Goal: Find specific page/section: Find specific page/section

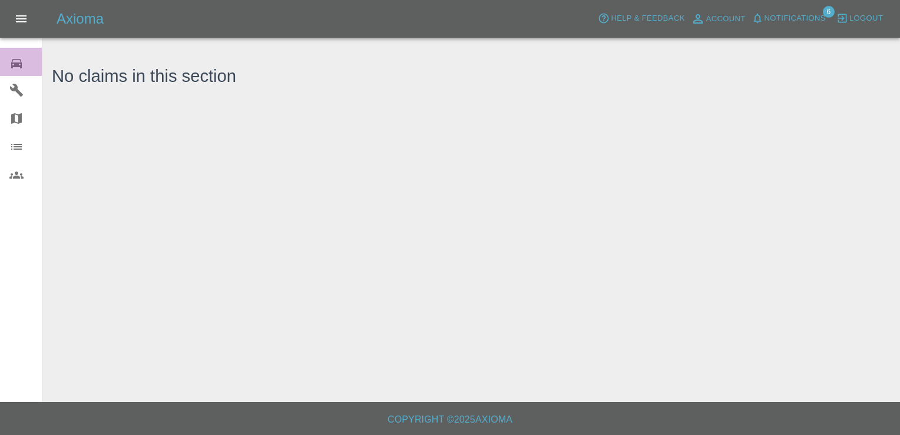
click at [11, 59] on icon at bounding box center [16, 64] width 14 height 14
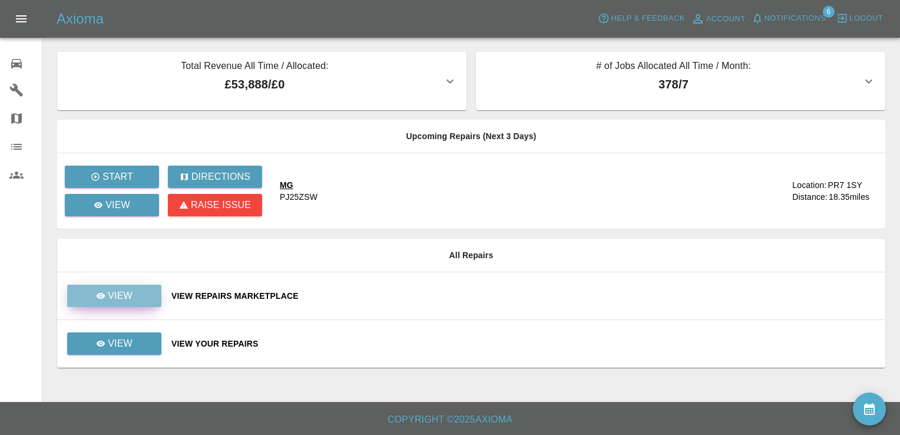
click at [119, 296] on p "View" at bounding box center [120, 296] width 25 height 14
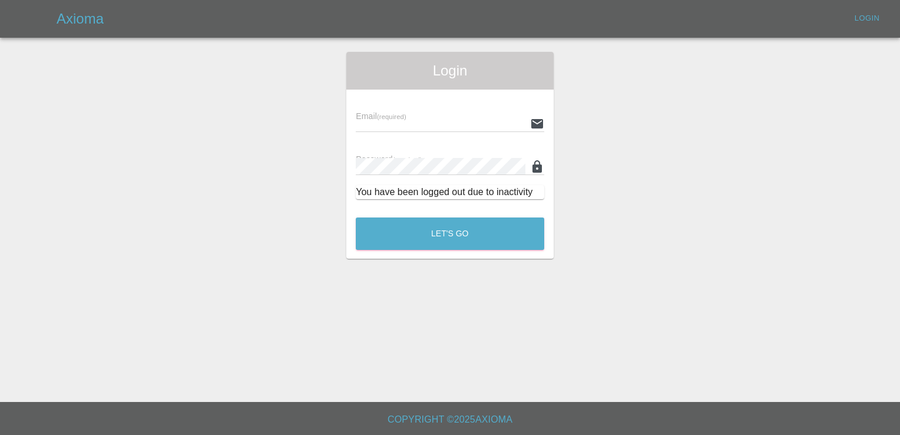
type input "[EMAIL_ADDRESS][DOMAIN_NAME]"
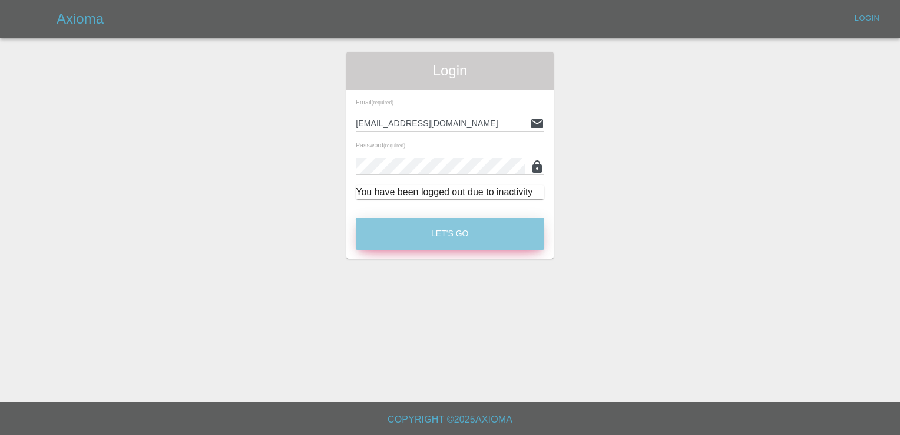
click at [458, 233] on button "Let's Go" at bounding box center [450, 233] width 189 height 32
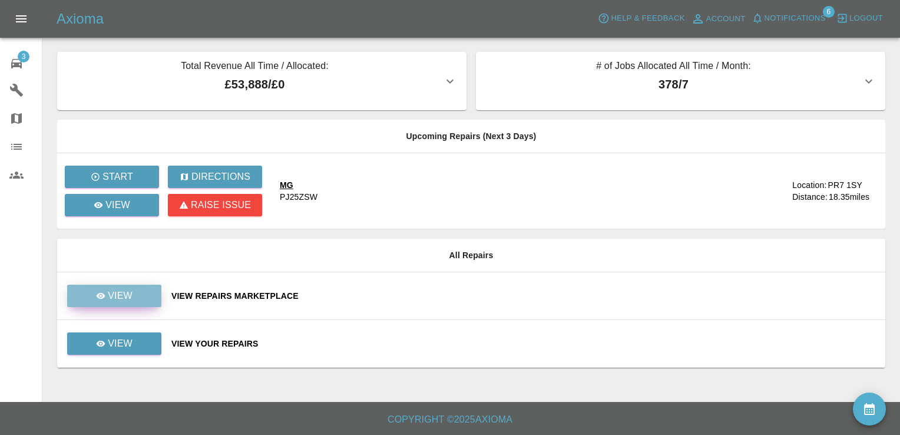
click at [107, 303] on link "View" at bounding box center [114, 296] width 94 height 22
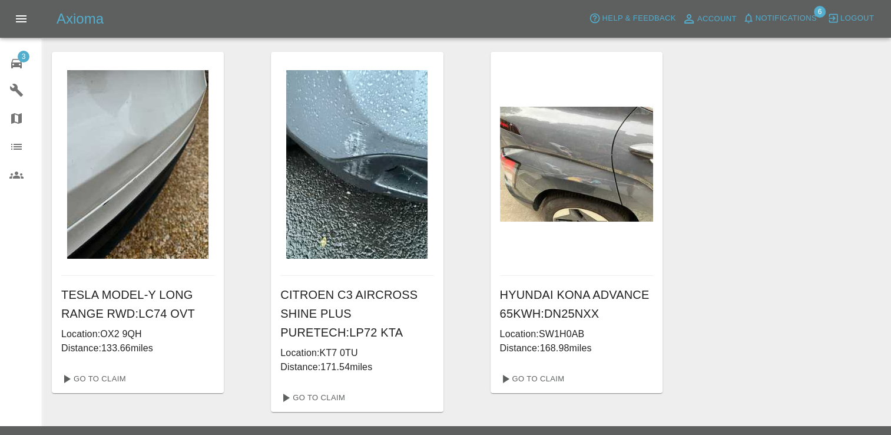
click at [21, 54] on span "3" at bounding box center [24, 57] width 12 height 12
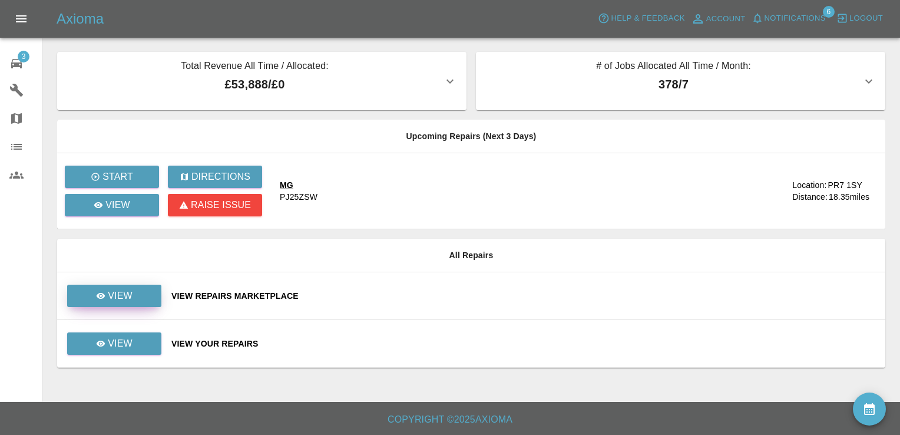
click at [107, 290] on div "View" at bounding box center [114, 296] width 37 height 14
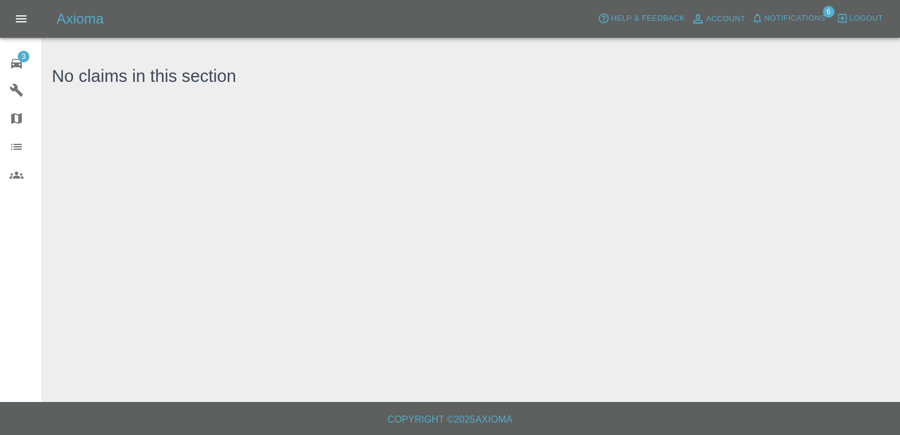
click at [28, 51] on link "3 Repair home" at bounding box center [21, 62] width 42 height 28
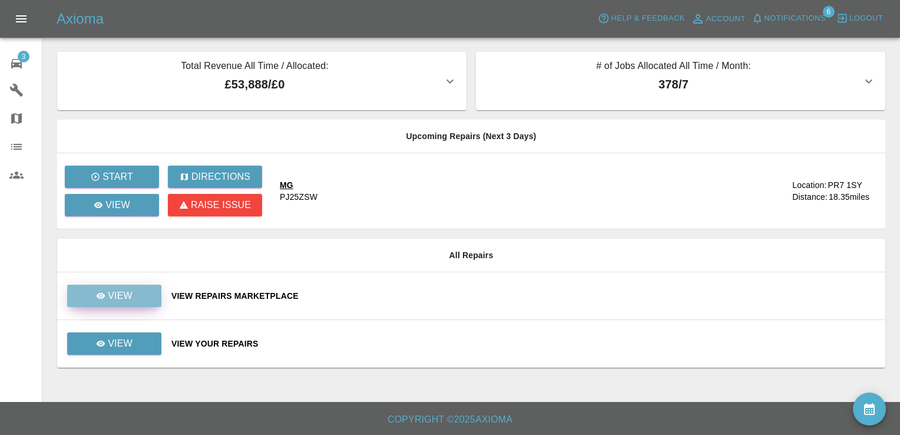
click at [127, 298] on p "View" at bounding box center [120, 296] width 25 height 14
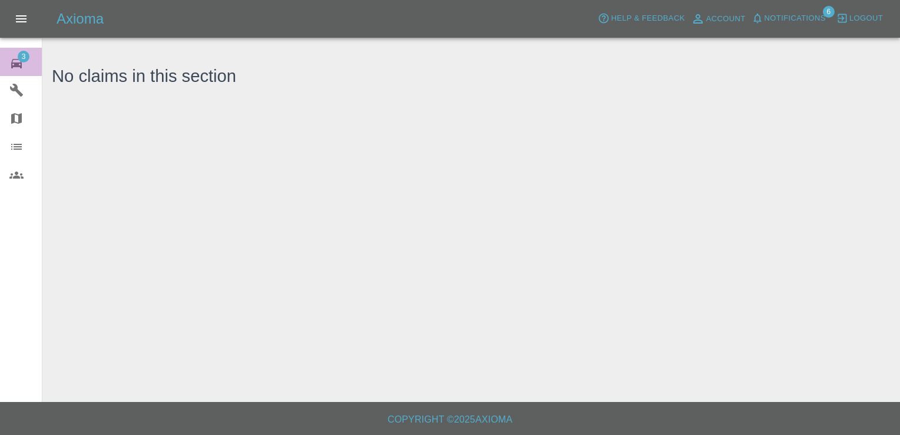
click at [24, 61] on span "3" at bounding box center [24, 57] width 12 height 12
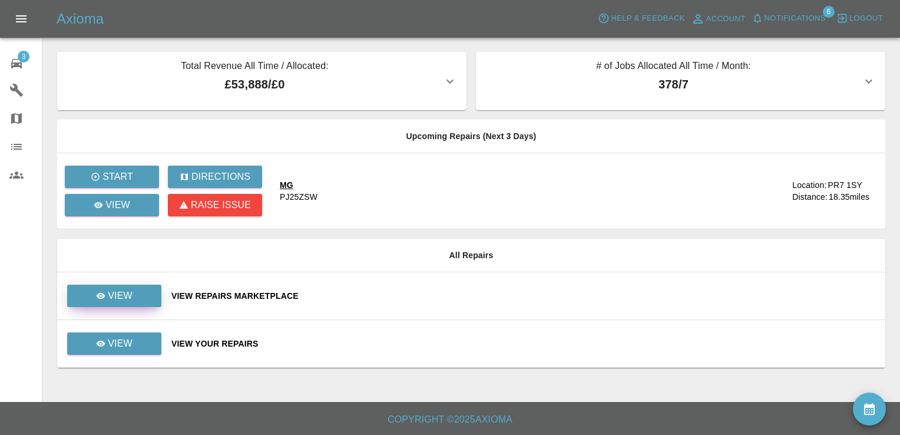
click at [127, 294] on p "View" at bounding box center [120, 296] width 25 height 14
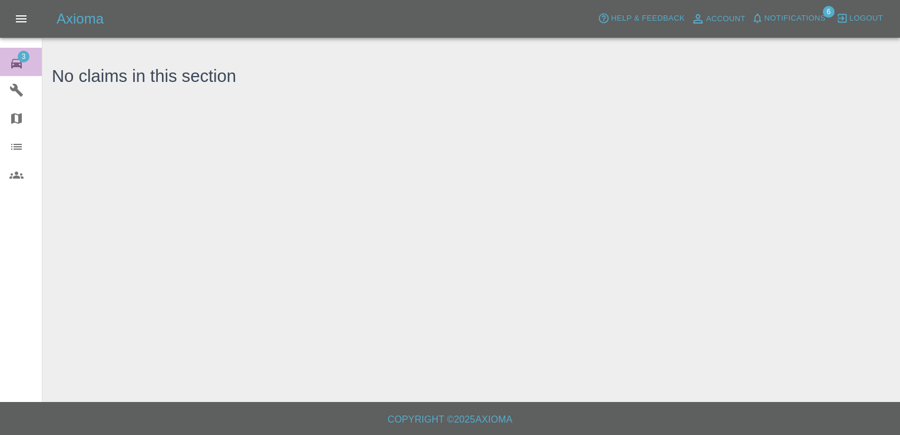
click at [27, 59] on span "3" at bounding box center [24, 57] width 12 height 12
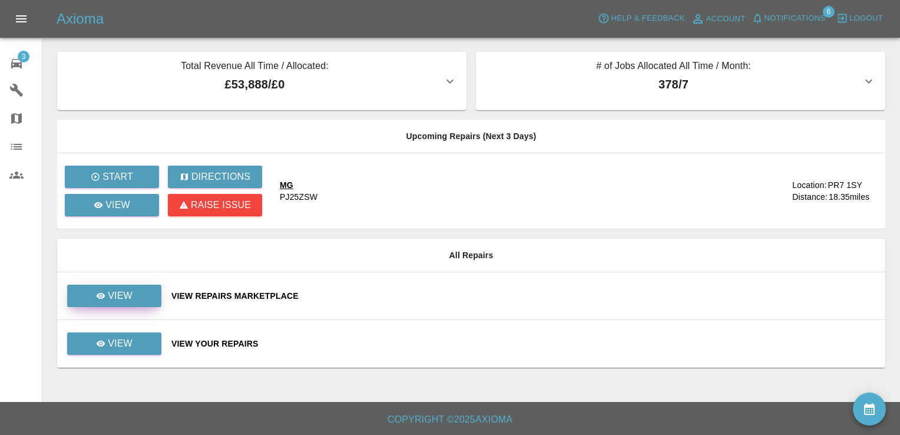
click at [119, 296] on p "View" at bounding box center [120, 296] width 25 height 14
